Goal: Task Accomplishment & Management: Manage account settings

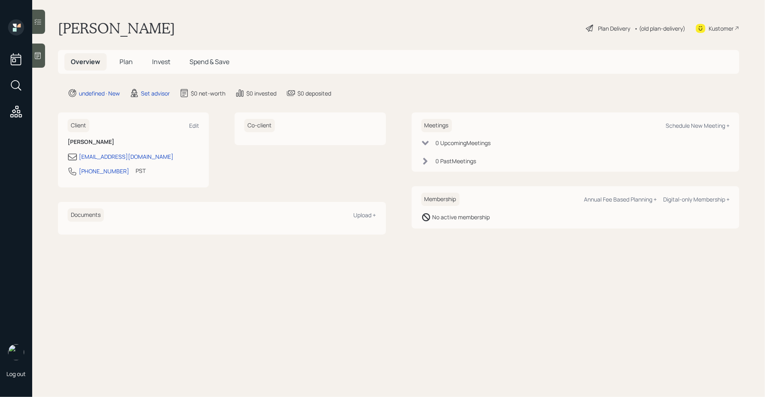
click at [41, 53] on icon at bounding box center [38, 55] width 6 height 7
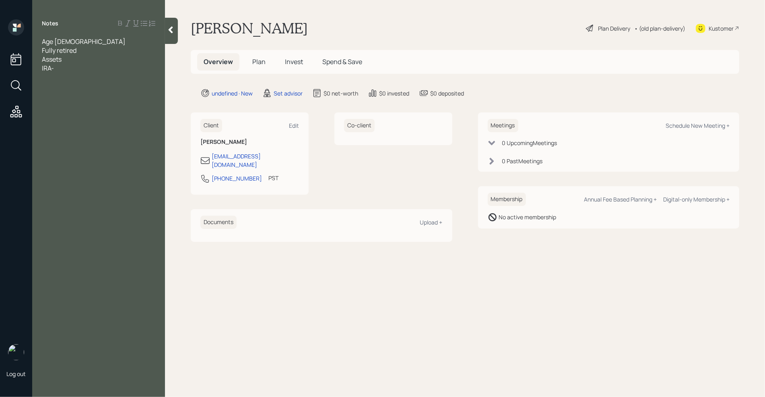
click at [76, 60] on div "Assets" at bounding box center [99, 59] width 114 height 9
click at [87, 51] on div "Fully retired" at bounding box center [99, 50] width 114 height 9
click at [76, 77] on div "IRA-" at bounding box center [99, 76] width 114 height 9
click at [76, 82] on div at bounding box center [99, 85] width 114 height 9
click at [63, 81] on div "IRA-" at bounding box center [99, 76] width 114 height 9
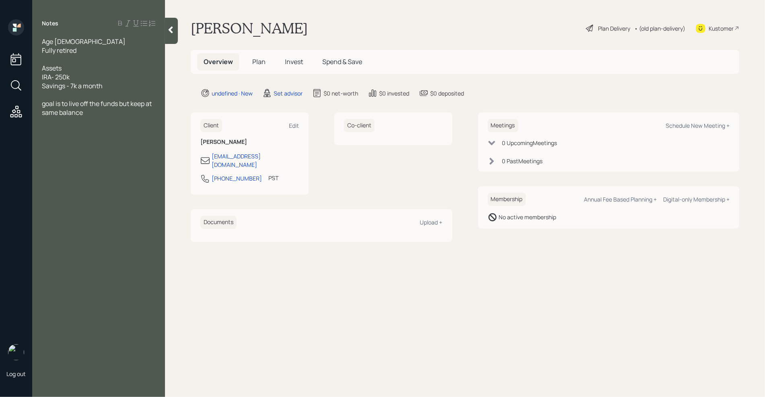
click at [100, 89] on span "Savings - 7k a month" at bounding box center [72, 85] width 61 height 9
click at [110, 85] on div "Savings - 7k a month" at bounding box center [99, 85] width 114 height 9
